Goal: Transaction & Acquisition: Purchase product/service

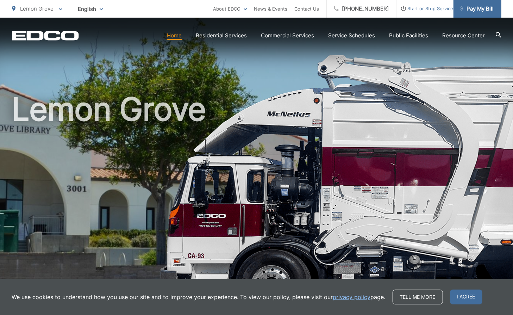
click at [483, 9] on span "Pay My Bill" at bounding box center [477, 9] width 33 height 8
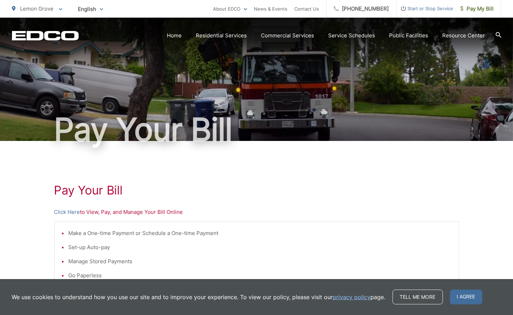
click at [152, 213] on p "Click Here to View, Pay, and Manage Your Bill Online" at bounding box center [256, 212] width 405 height 8
click at [134, 213] on p "Click Here to View, Pay, and Manage Your Bill Online" at bounding box center [256, 212] width 405 height 8
click at [109, 211] on p "Click Here to View, Pay, and Manage Your Bill Online" at bounding box center [256, 212] width 405 height 8
click at [101, 211] on p "Click Here to View, Pay, and Manage Your Bill Online" at bounding box center [256, 212] width 405 height 8
click at [74, 211] on link "Click Here" at bounding box center [67, 212] width 26 height 8
